Goal: Entertainment & Leisure: Consume media (video, audio)

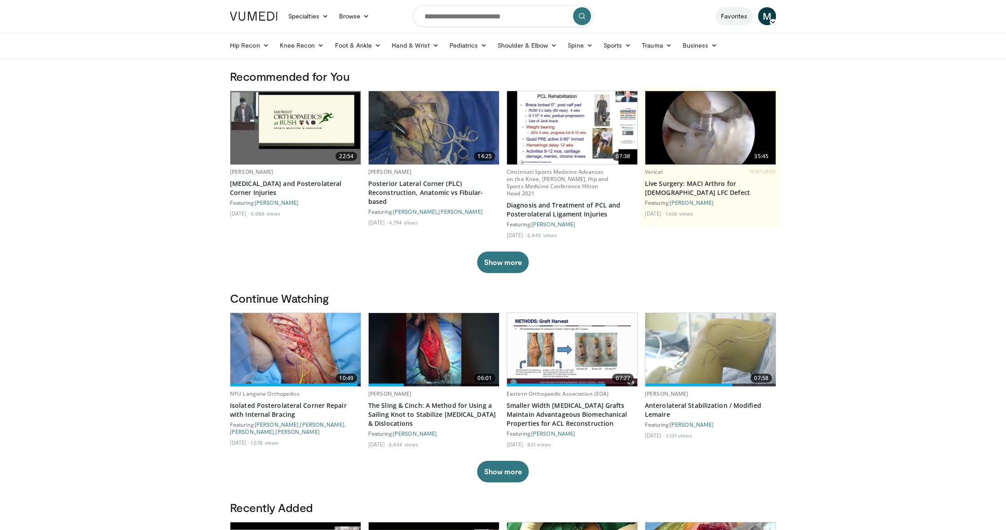
click at [744, 16] on link "Favorites" at bounding box center [733, 16] width 37 height 18
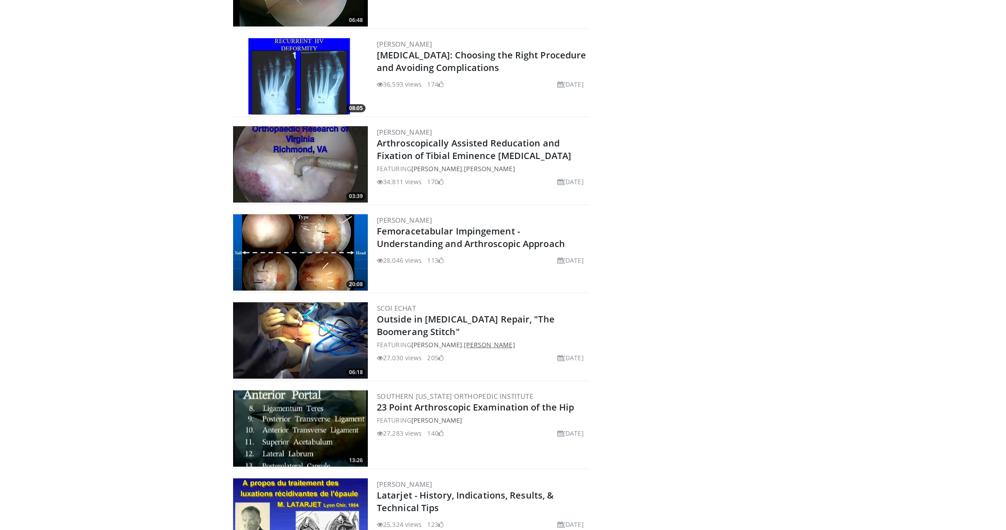
scroll to position [961, 0]
click at [435, 150] on h2 "Arthroscopically Assisted Reducation and Fixation of Tibial Eminence Fractures" at bounding box center [482, 149] width 211 height 25
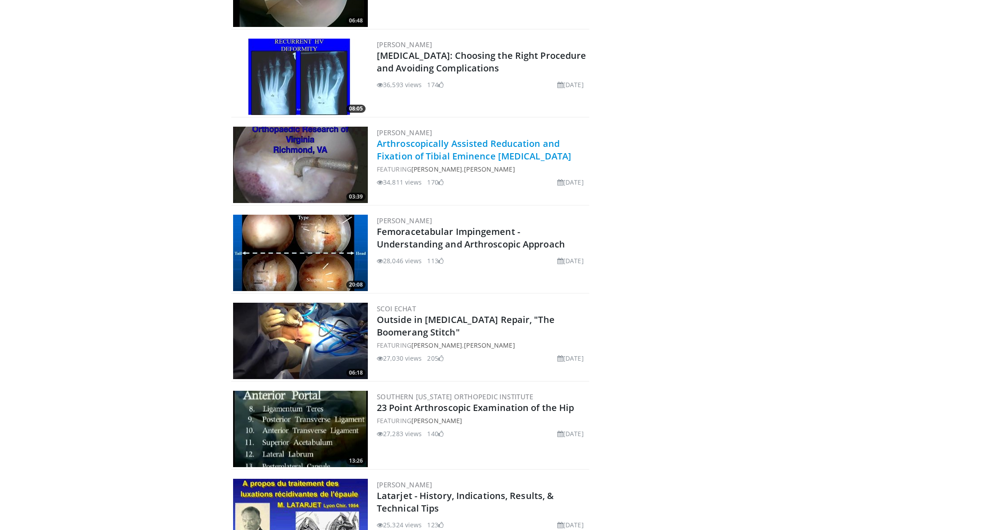
click at [431, 158] on link "Arthroscopically Assisted Reducation and Fixation of Tibial Eminence Fractures" at bounding box center [474, 149] width 194 height 25
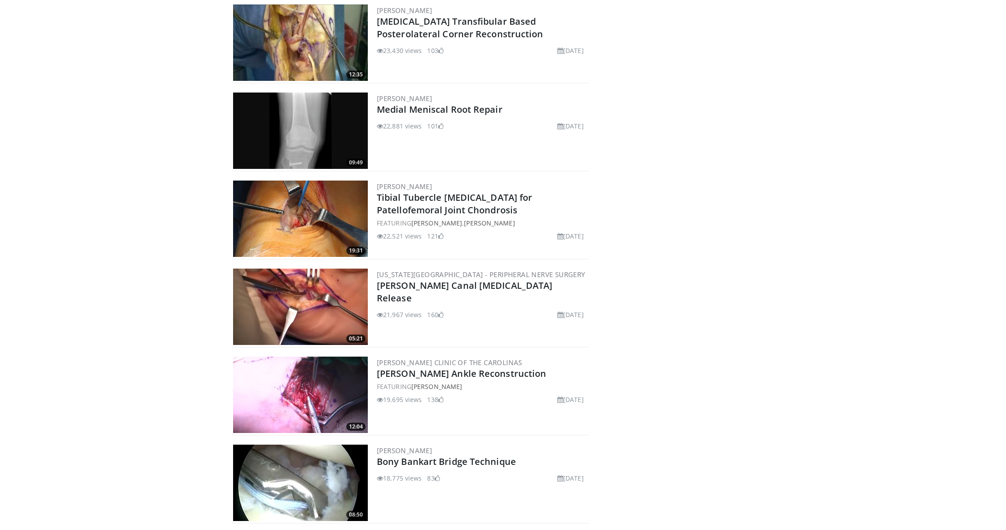
scroll to position [1702, 0]
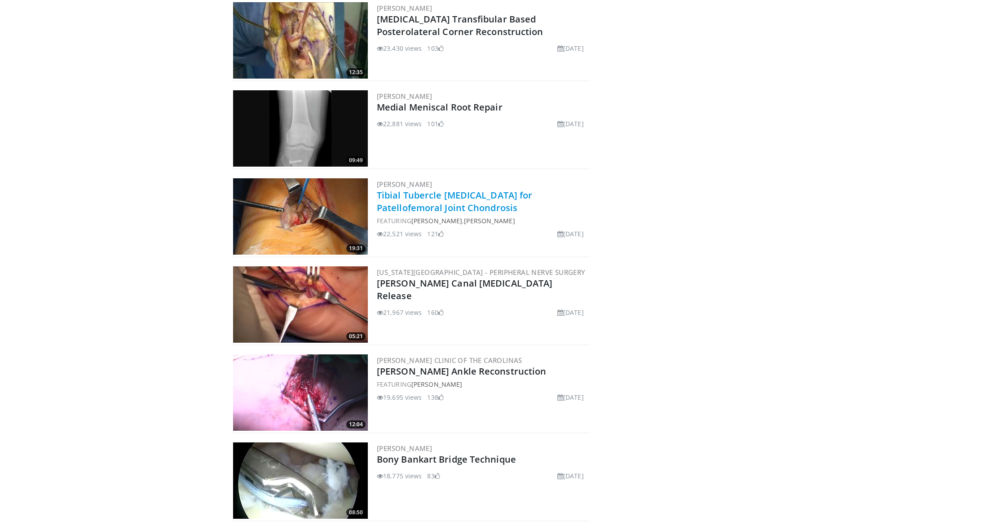
click at [419, 200] on link "Tibial Tubercle [MEDICAL_DATA] for Patellofemoral Joint Chondrosis" at bounding box center [454, 201] width 155 height 25
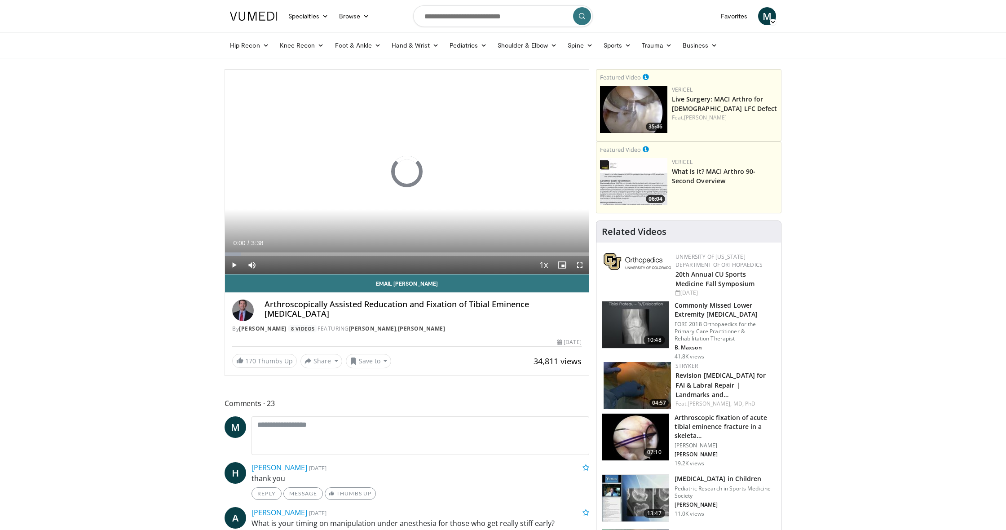
click at [578, 264] on span "Video Player" at bounding box center [580, 265] width 18 height 18
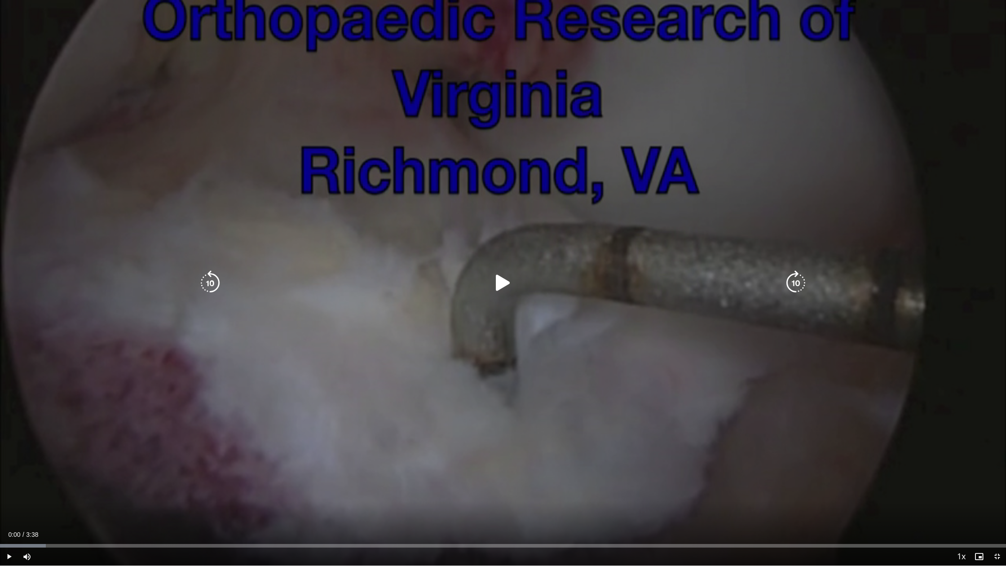
click at [502, 282] on icon "Video Player" at bounding box center [502, 282] width 25 height 25
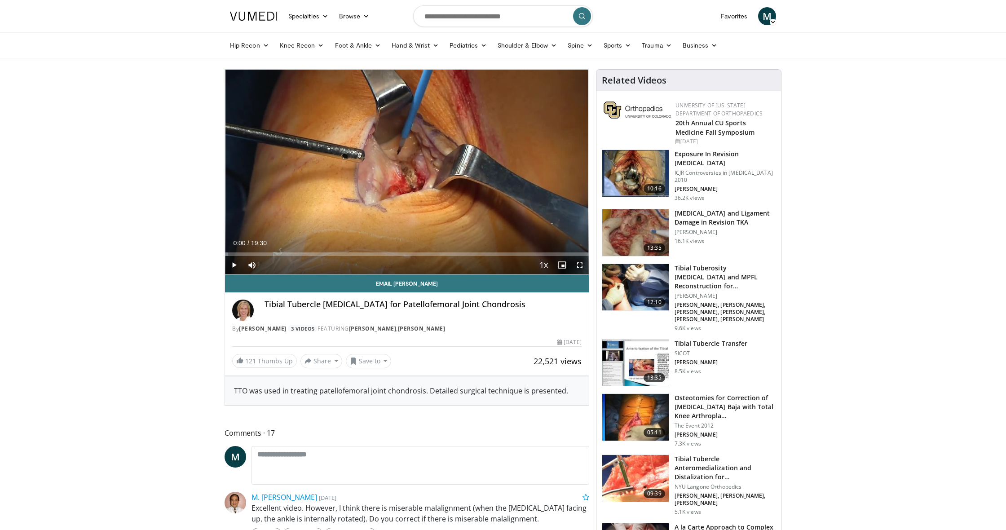
click at [581, 264] on span "Video Player" at bounding box center [580, 265] width 18 height 18
click at [580, 266] on span "Video Player" at bounding box center [580, 265] width 18 height 18
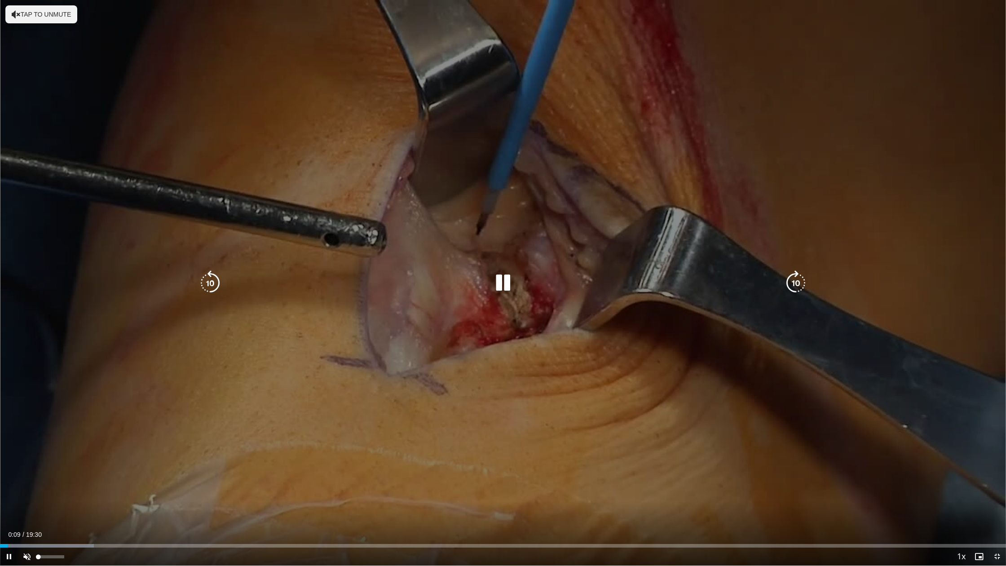
click at [26, 529] on span "Video Player" at bounding box center [27, 556] width 18 height 18
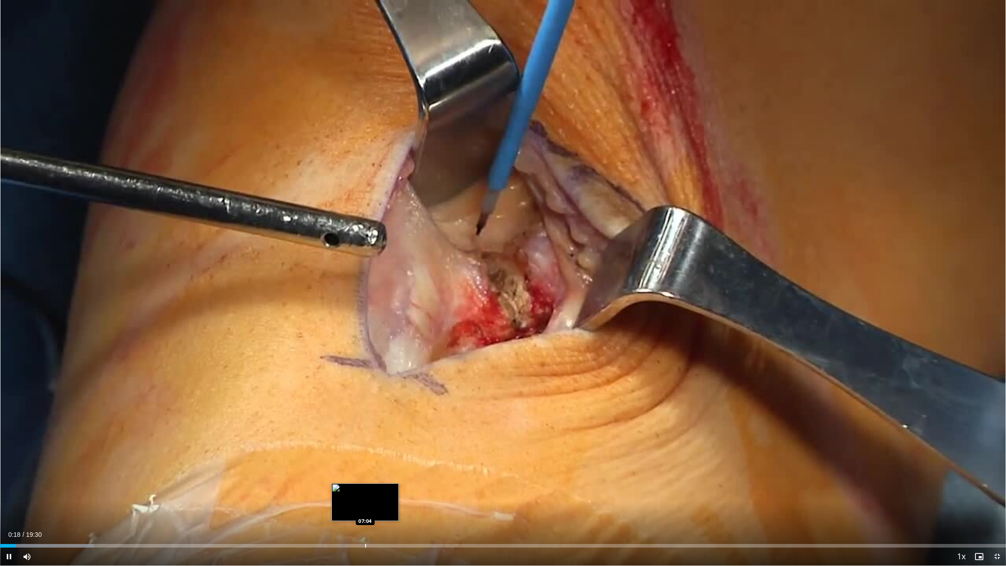
click at [365, 529] on div "Progress Bar" at bounding box center [365, 546] width 1 height 4
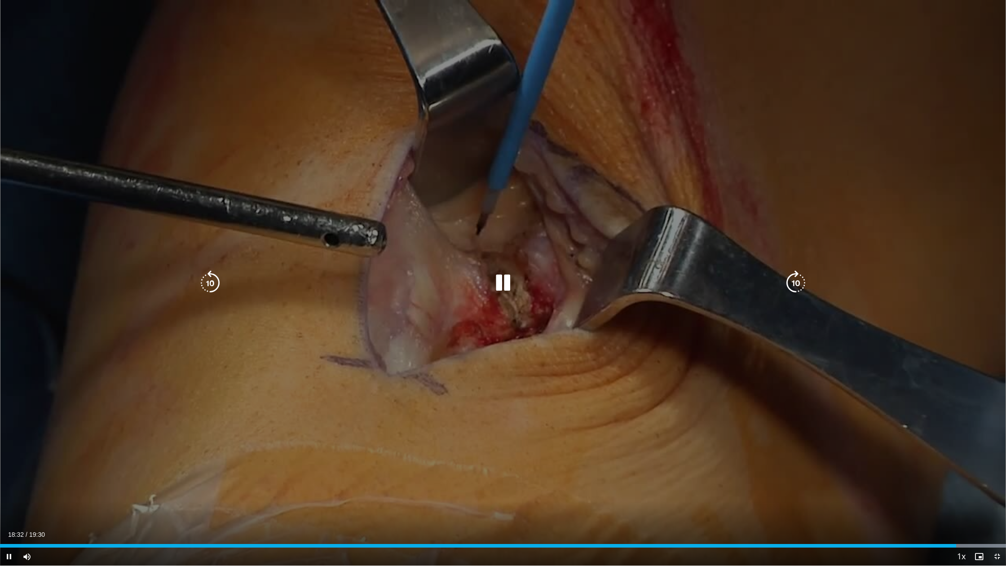
click at [505, 283] on icon "Video Player" at bounding box center [502, 282] width 25 height 25
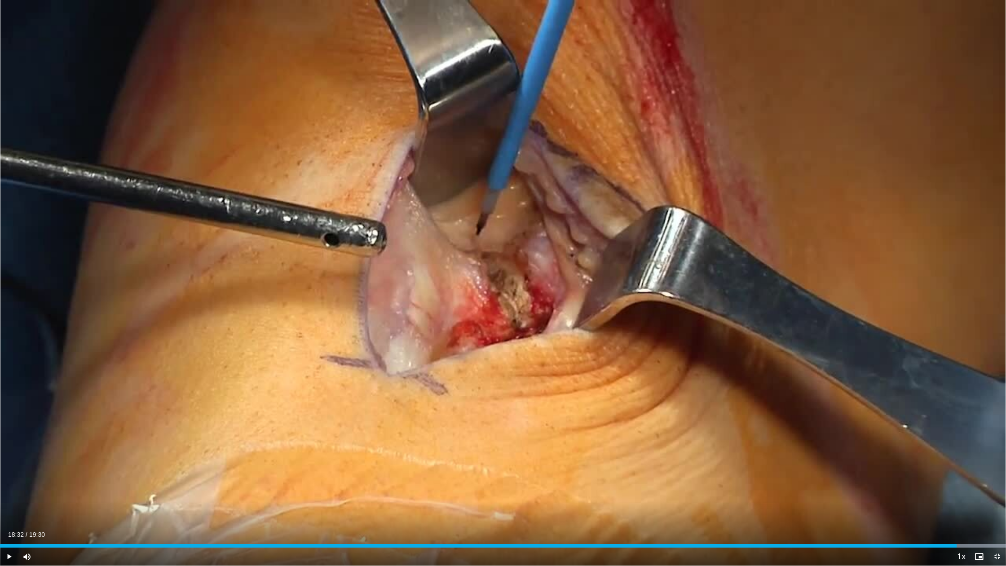
click at [999, 529] on span "Video Player" at bounding box center [997, 556] width 18 height 18
